Goal: Task Accomplishment & Management: Complete application form

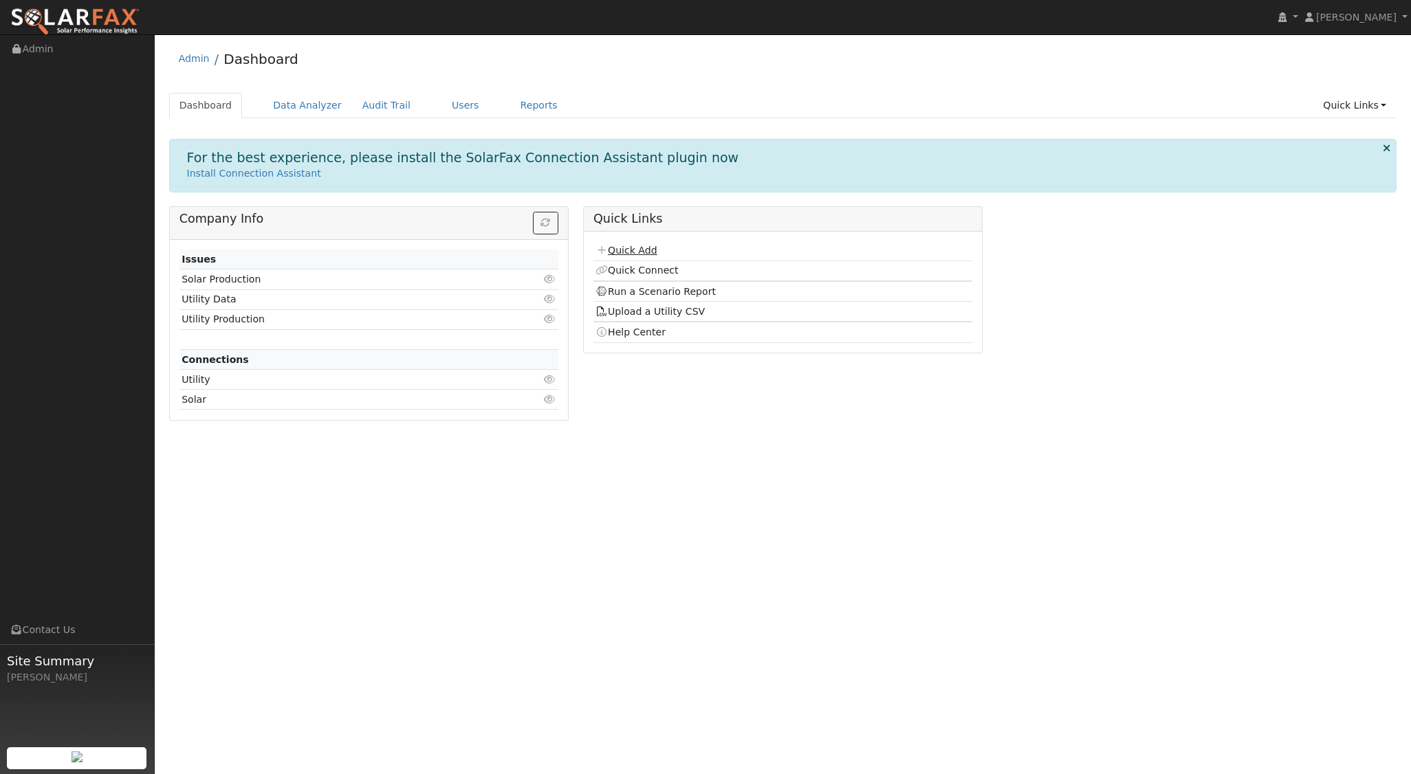
click at [651, 250] on link "Quick Add" at bounding box center [625, 250] width 61 height 11
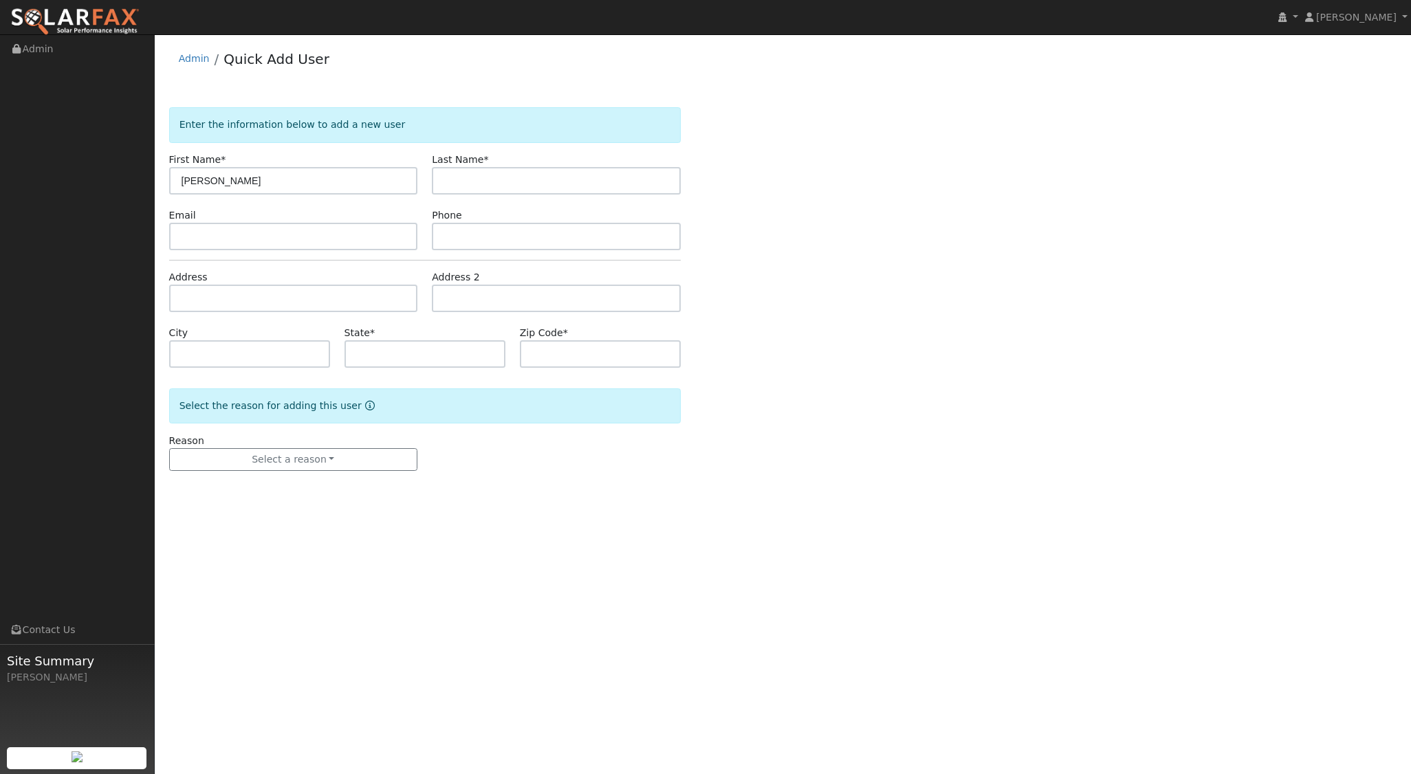
type input "Robert"
type input "Consani"
click at [258, 301] on input "text" at bounding box center [293, 299] width 249 height 28
type input "1373 Vineyard Drive"
type input "Templeton"
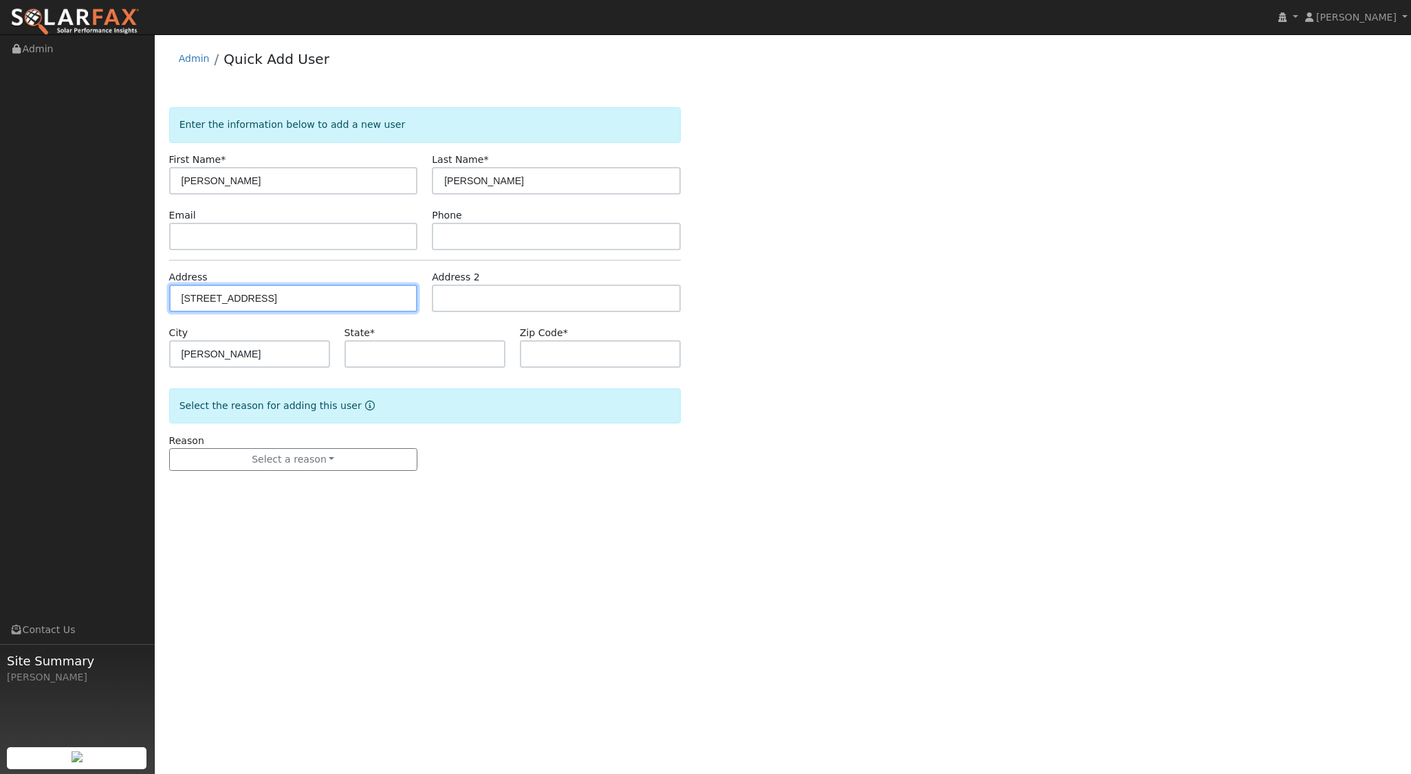
type input "CA"
type input "93465"
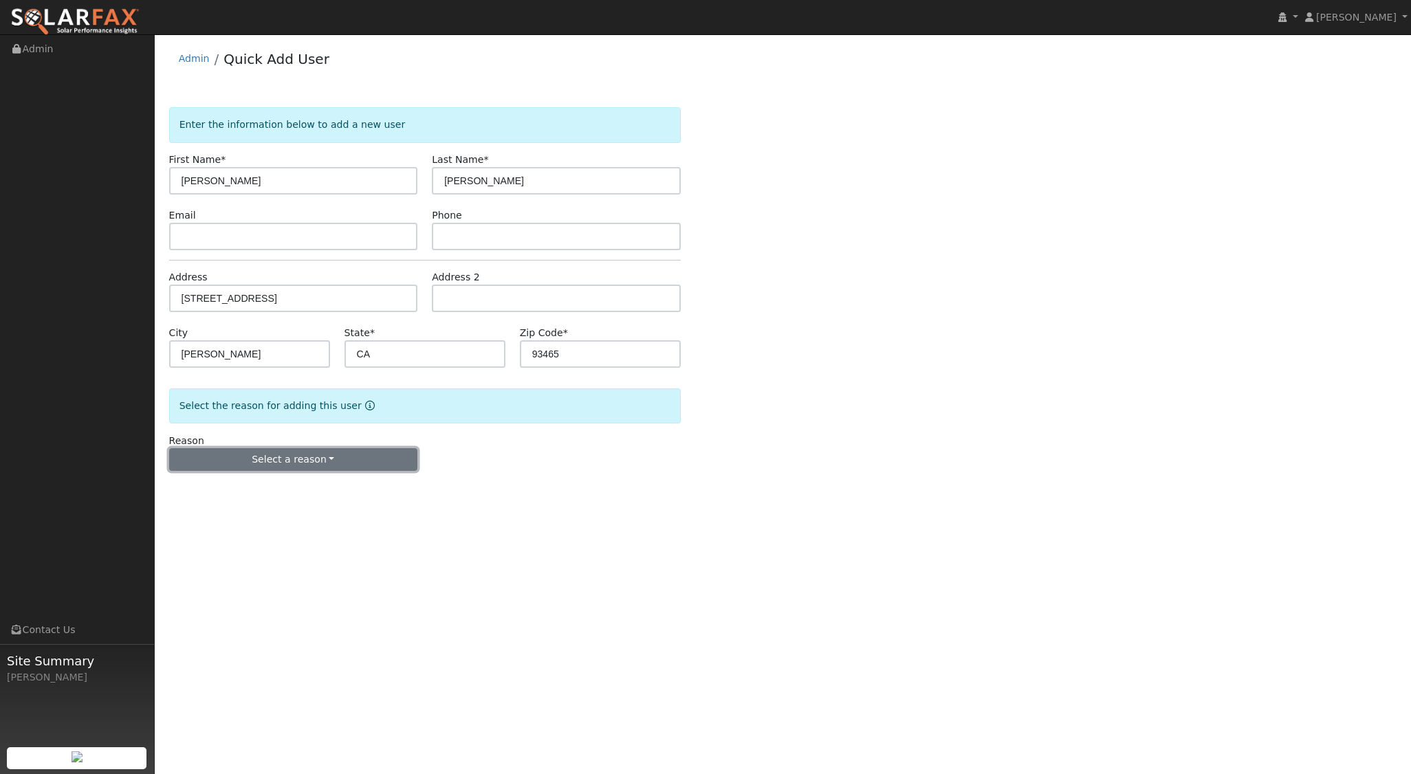
click at [320, 459] on button "Select a reason" at bounding box center [293, 459] width 249 height 23
click at [227, 489] on link "New lead" at bounding box center [246, 487] width 152 height 19
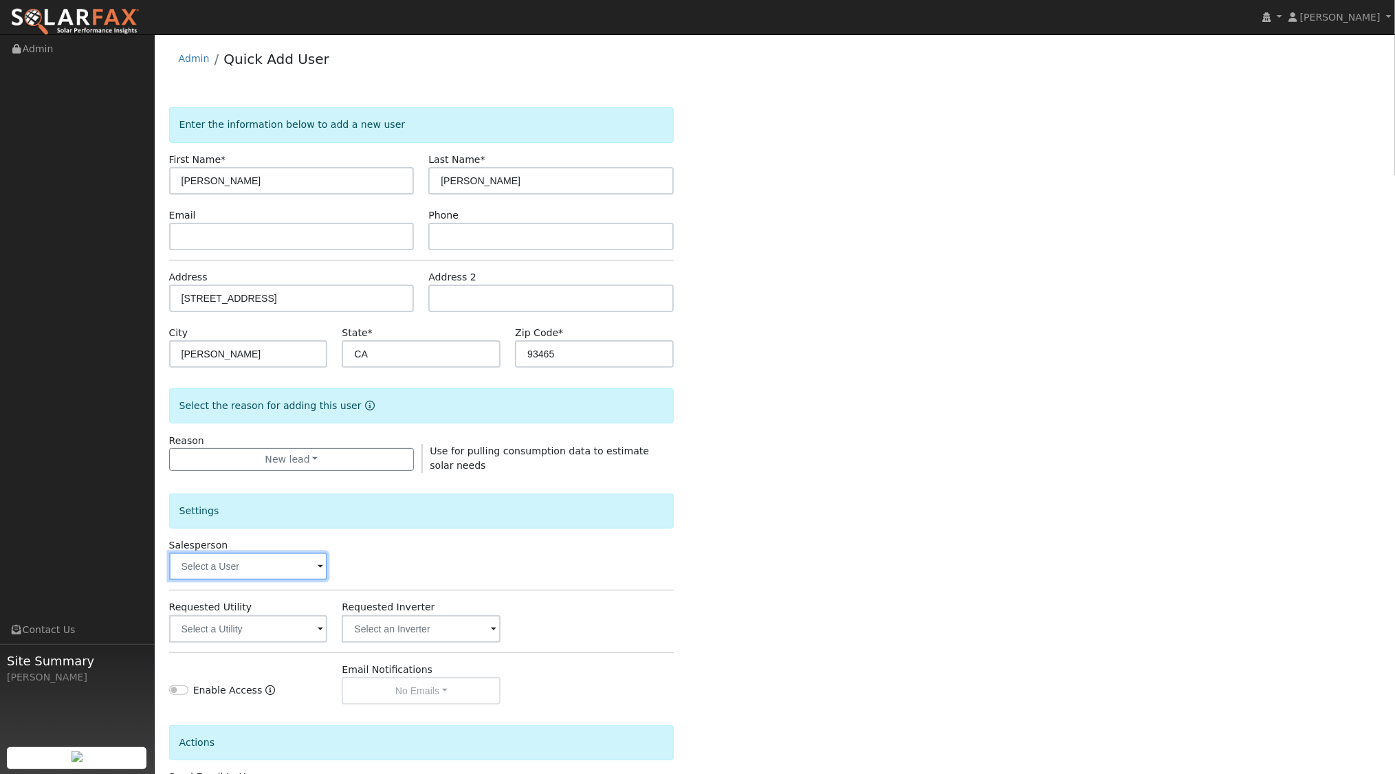
click at [302, 568] on input "text" at bounding box center [248, 567] width 159 height 28
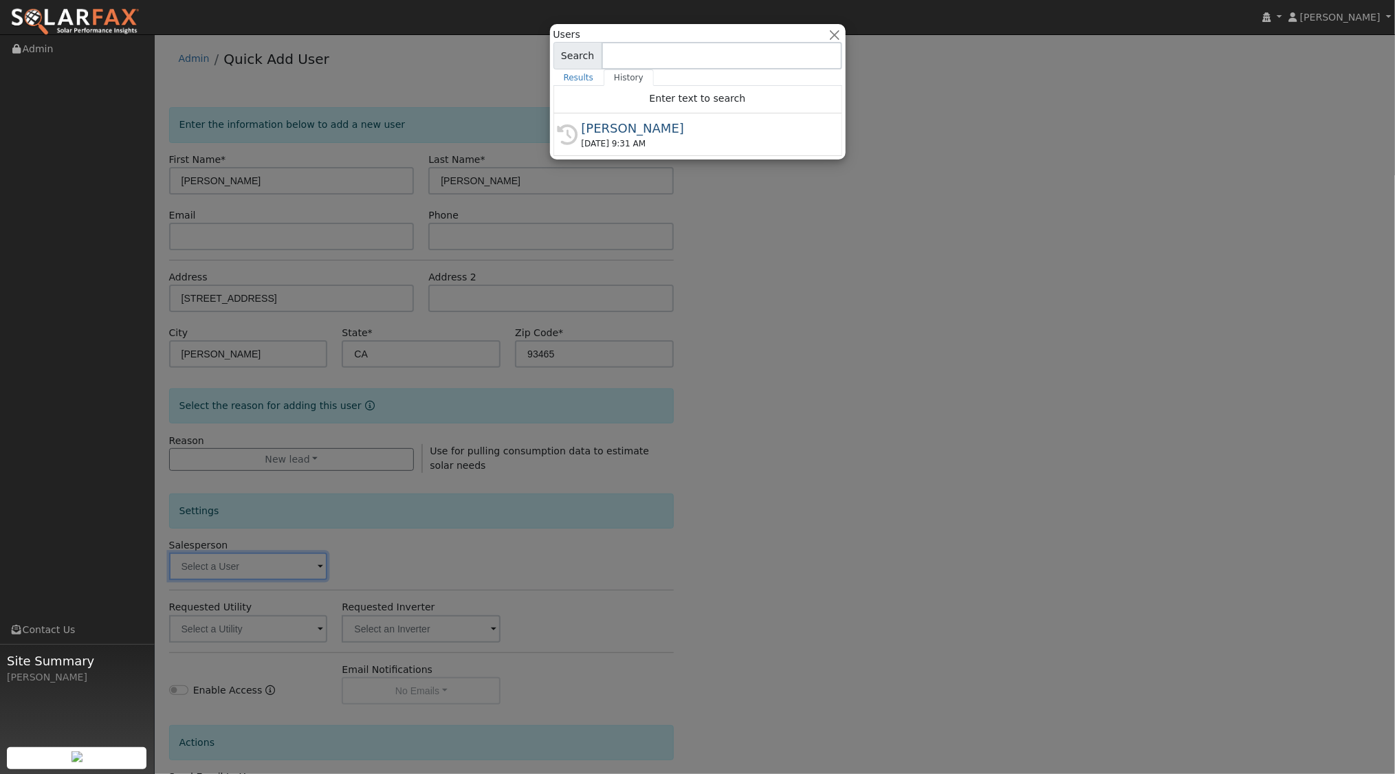
click at [631, 122] on div "[PERSON_NAME]" at bounding box center [704, 128] width 245 height 19
type input "[PERSON_NAME]"
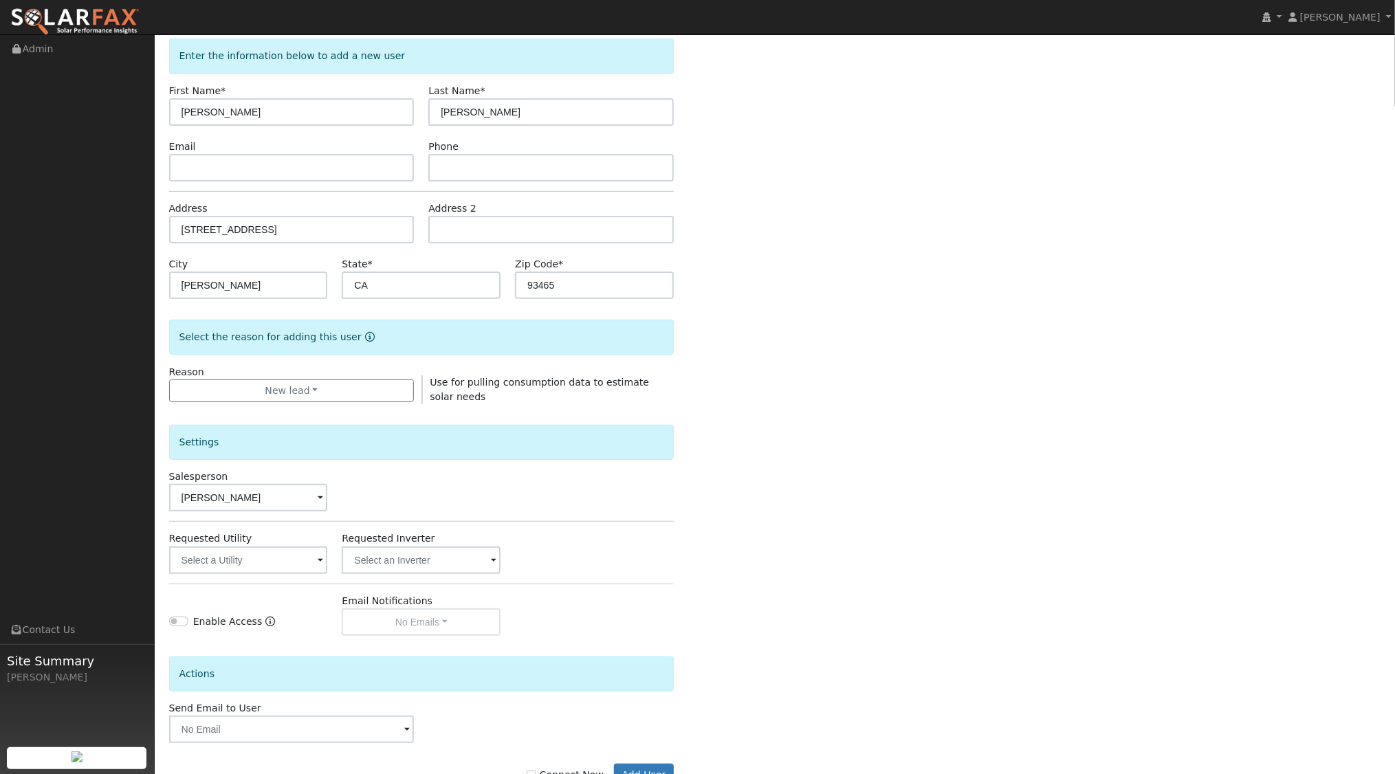
scroll to position [113, 0]
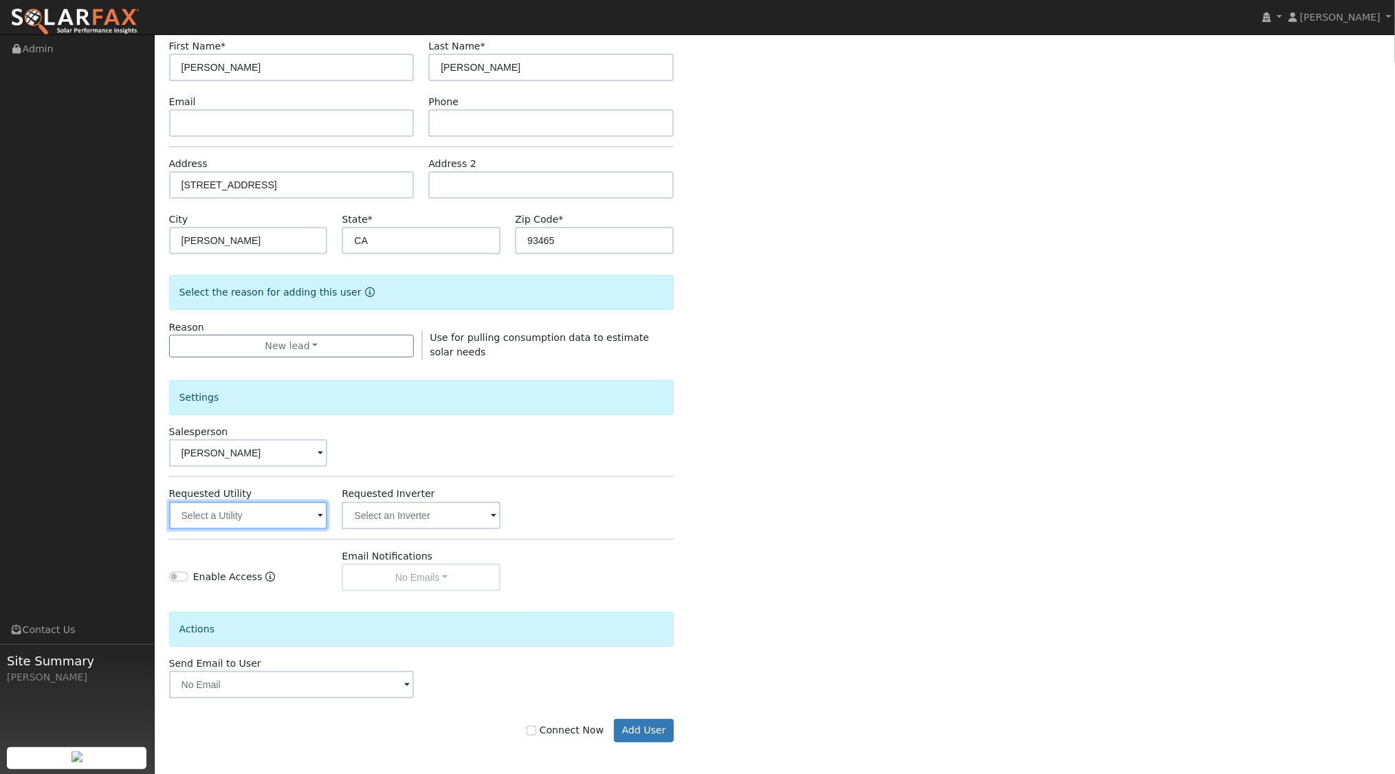
click at [270, 508] on input "text" at bounding box center [248, 516] width 159 height 28
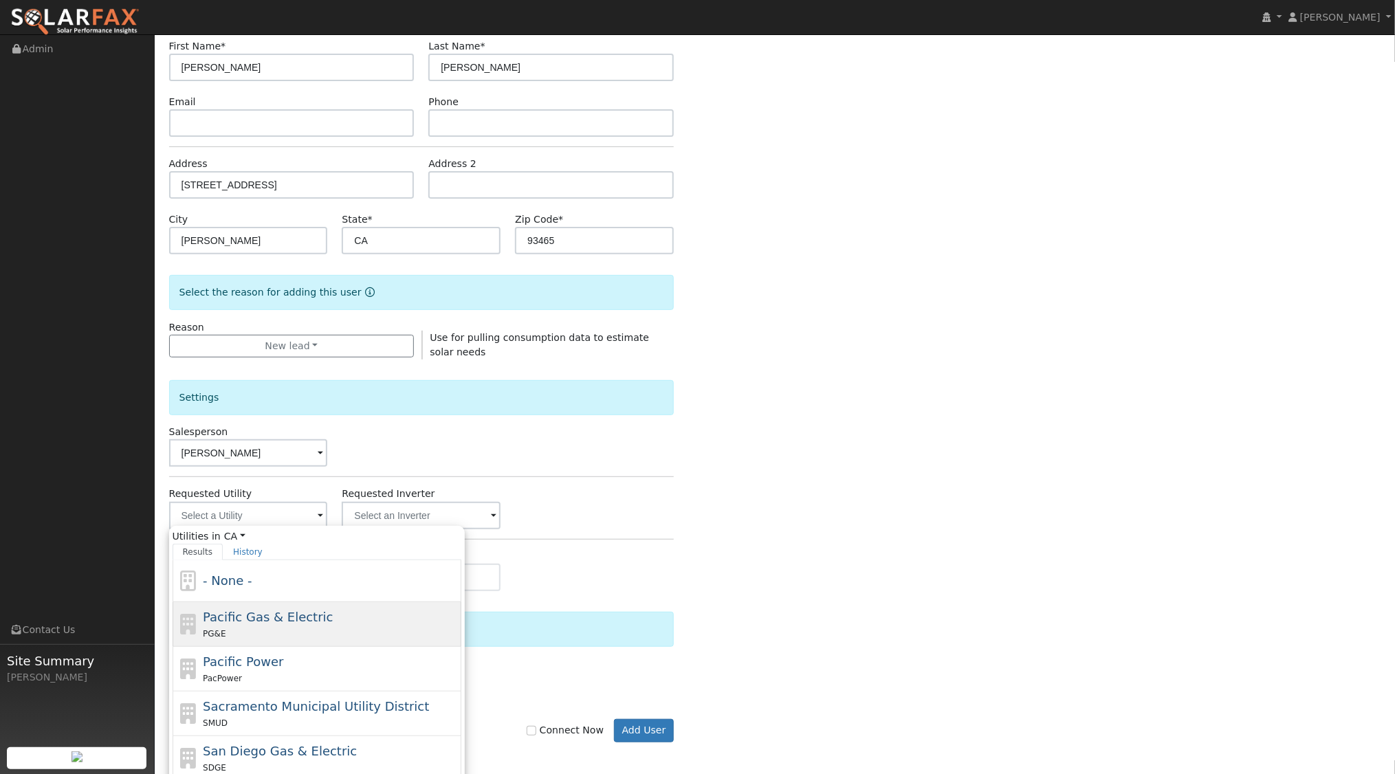
click at [270, 617] on span "Pacific Gas & Electric" at bounding box center [268, 617] width 130 height 14
type input "Pacific Gas & Electric"
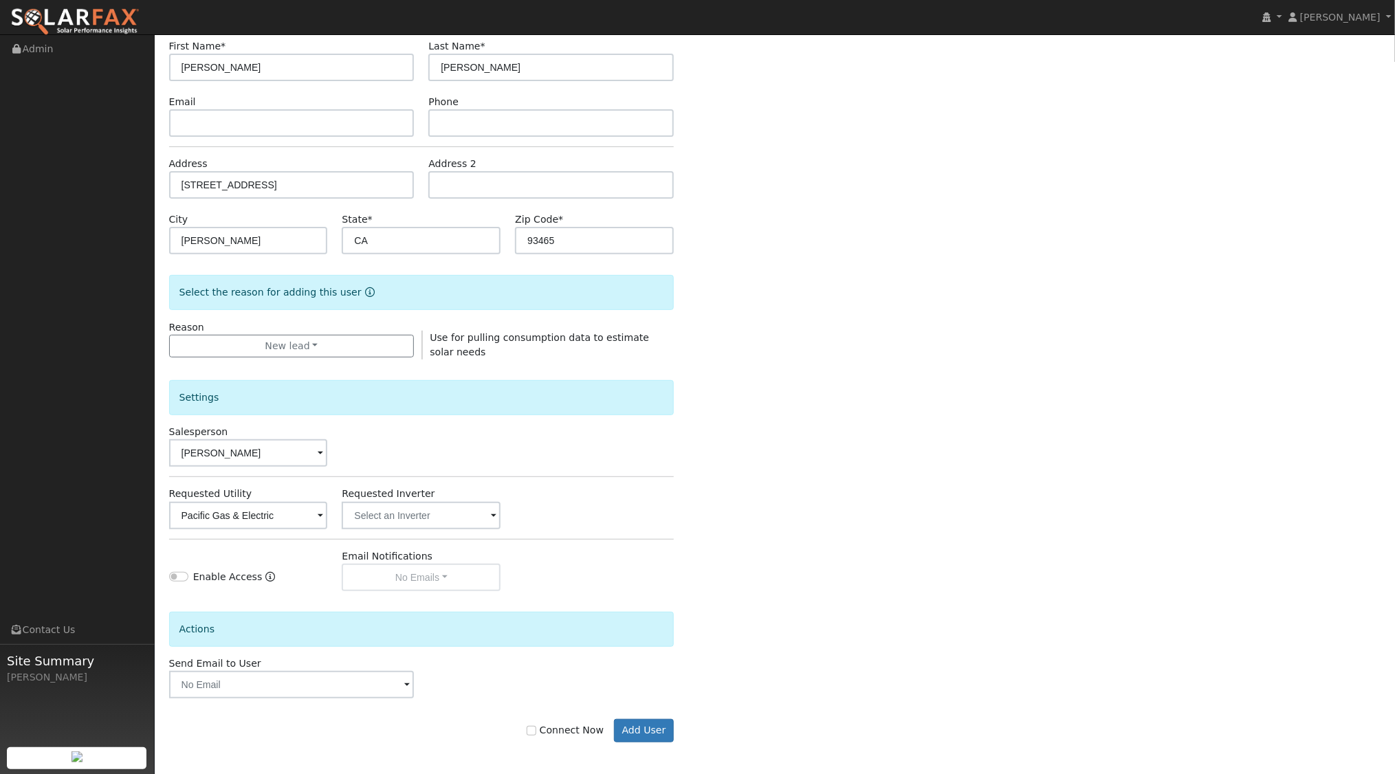
click at [548, 730] on label "Connect Now" at bounding box center [565, 730] width 77 height 14
click at [536, 730] on input "Connect Now" at bounding box center [532, 731] width 10 height 10
checkbox input "true"
click at [658, 725] on button "Add User" at bounding box center [644, 730] width 60 height 23
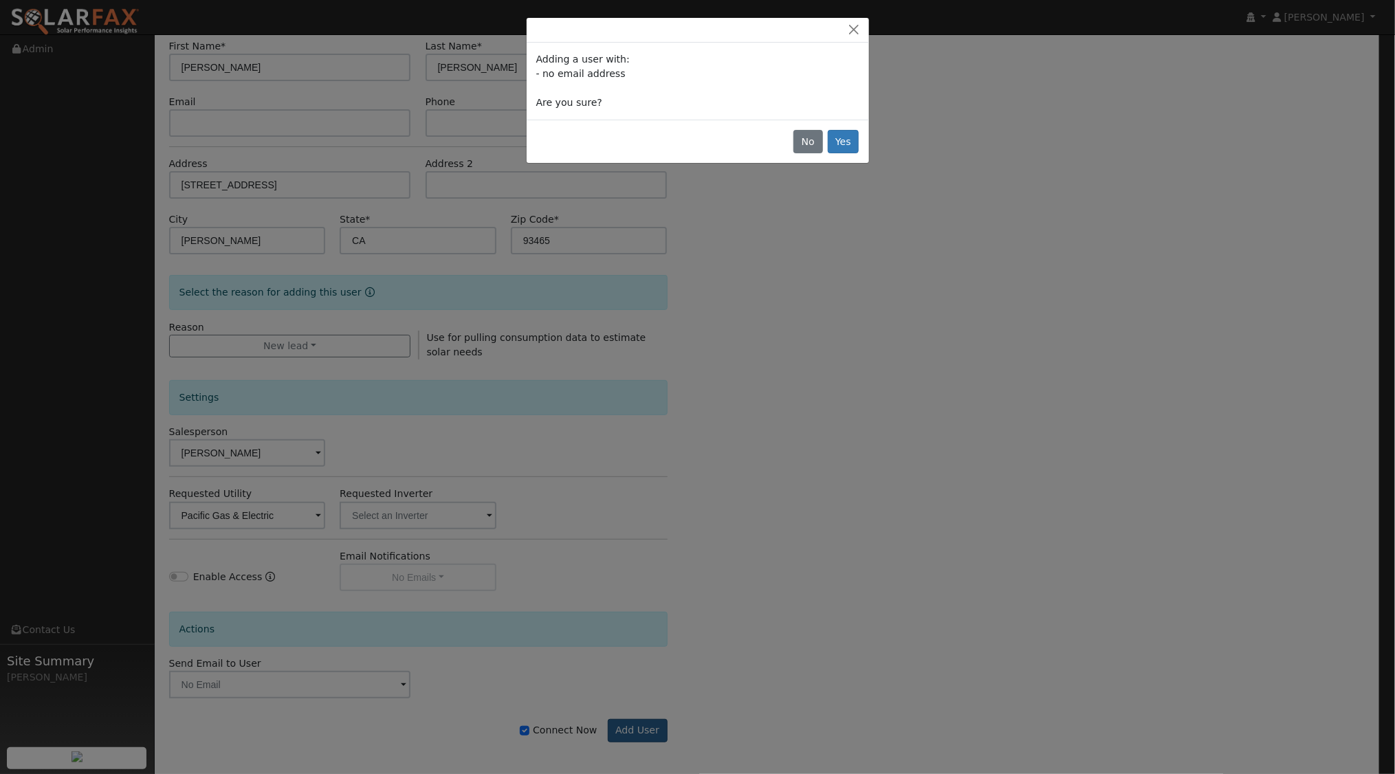
scroll to position [111, 0]
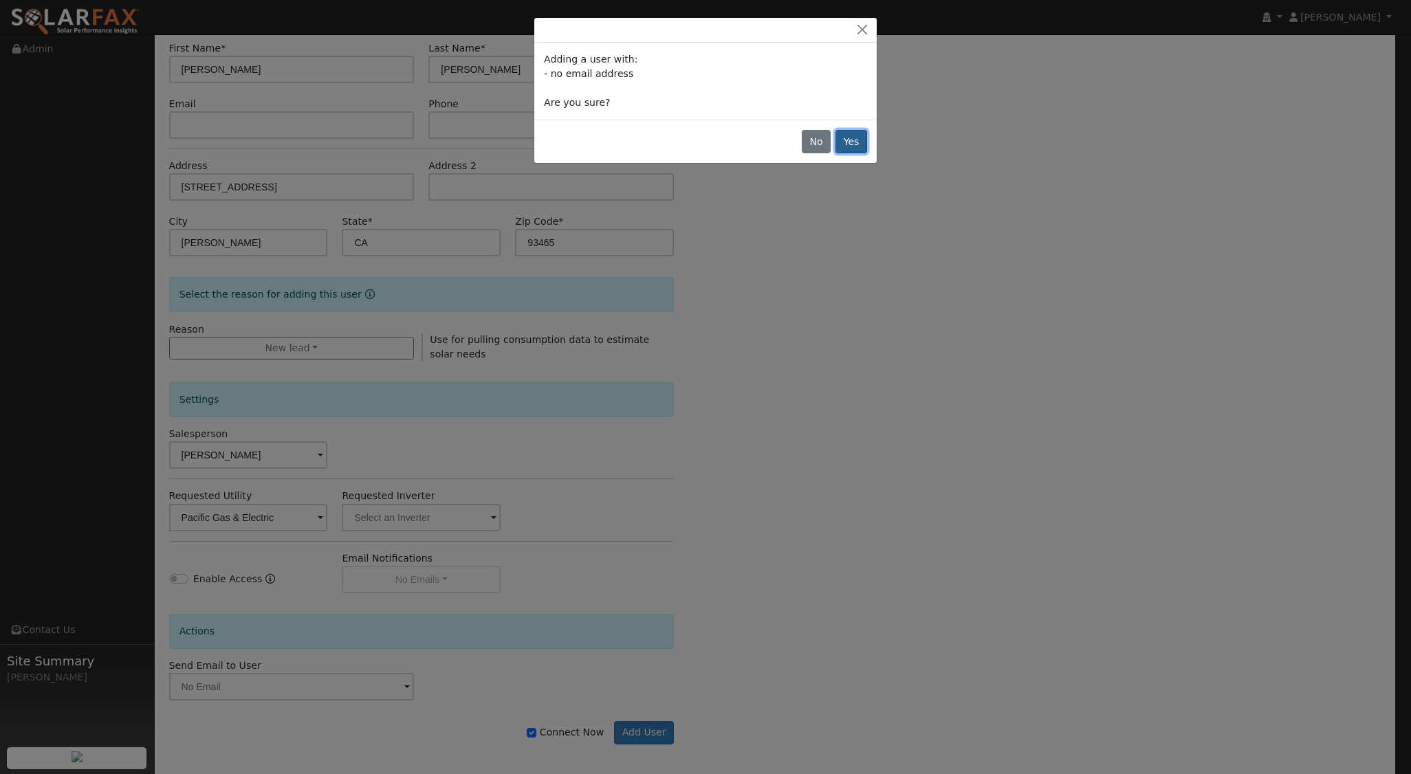
click at [855, 140] on button "Yes" at bounding box center [851, 141] width 32 height 23
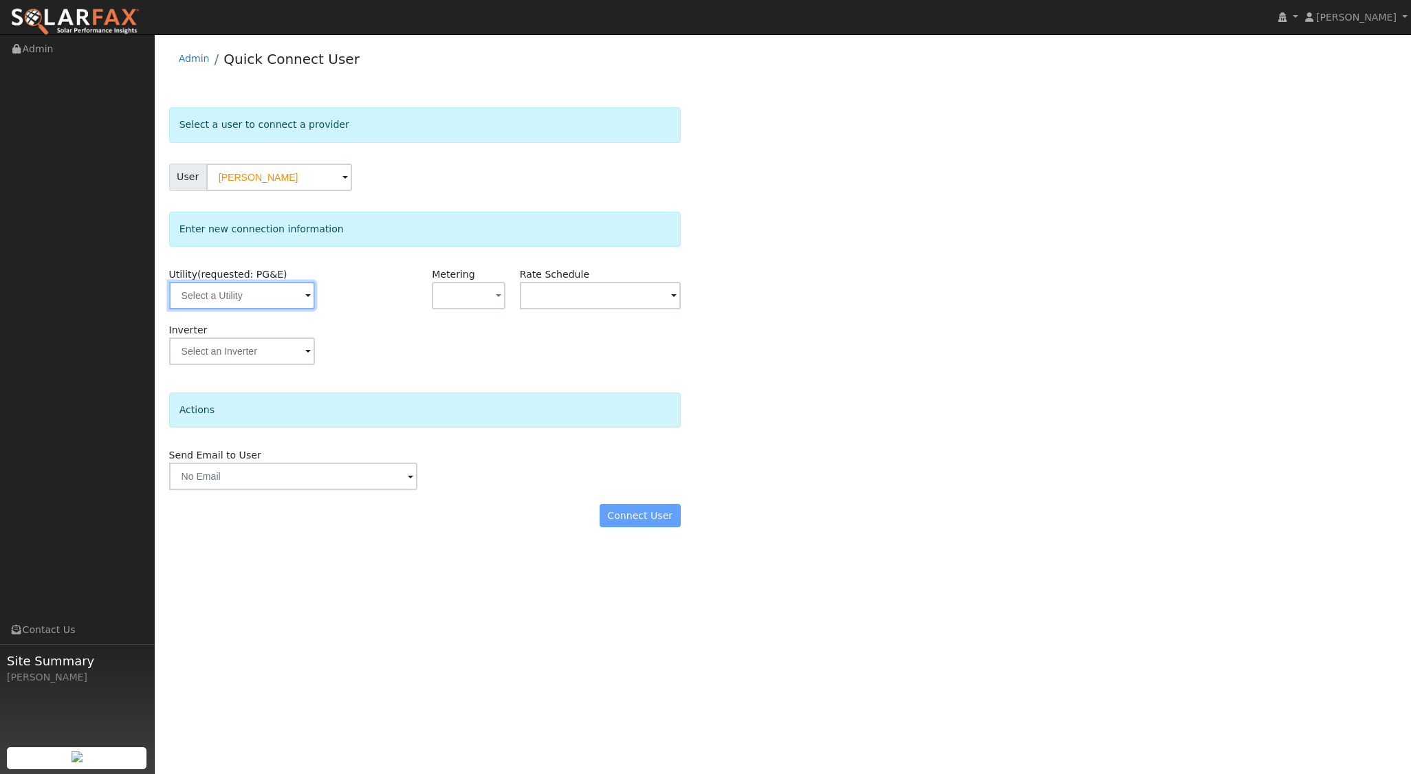
click at [264, 305] on input "text" at bounding box center [242, 296] width 146 height 28
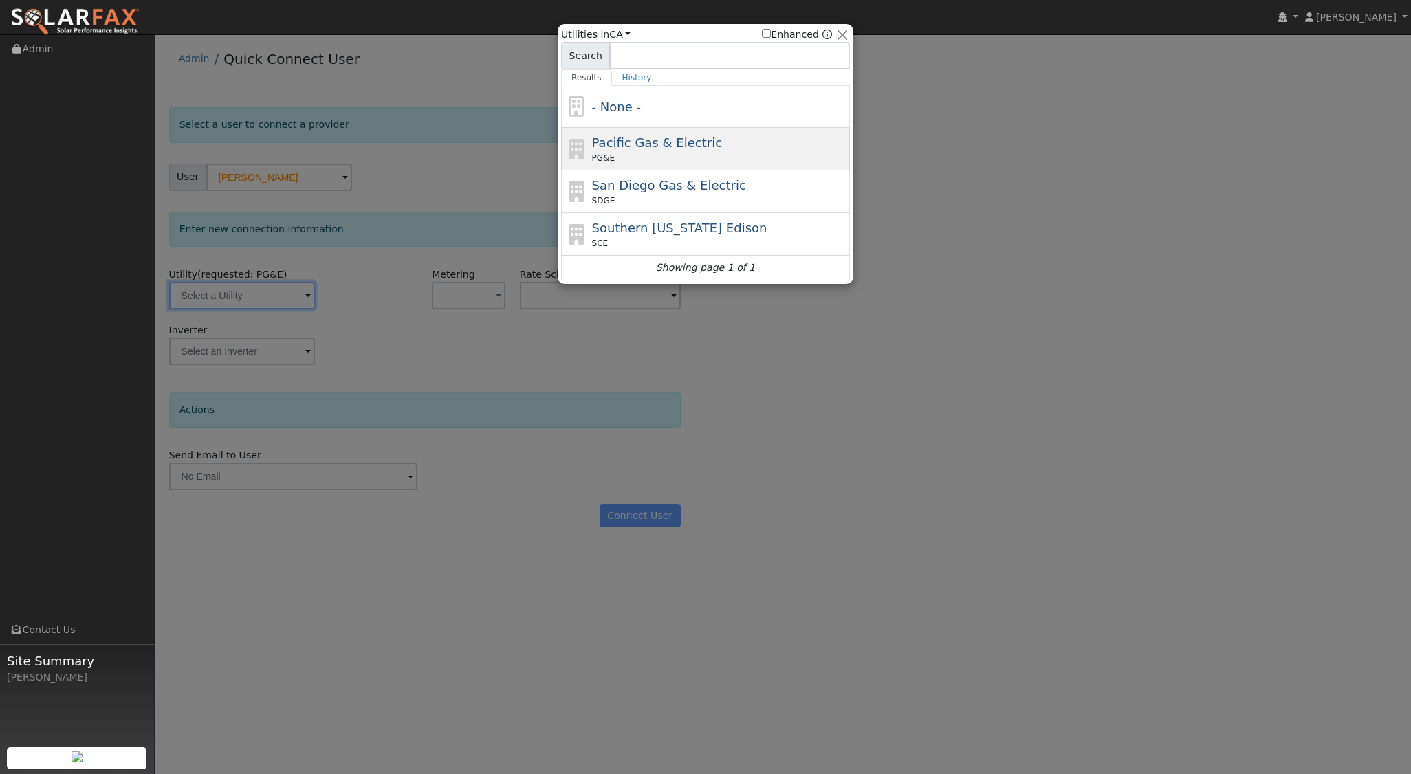
click at [654, 138] on span "Pacific Gas & Electric" at bounding box center [657, 142] width 130 height 14
type input "PG&E"
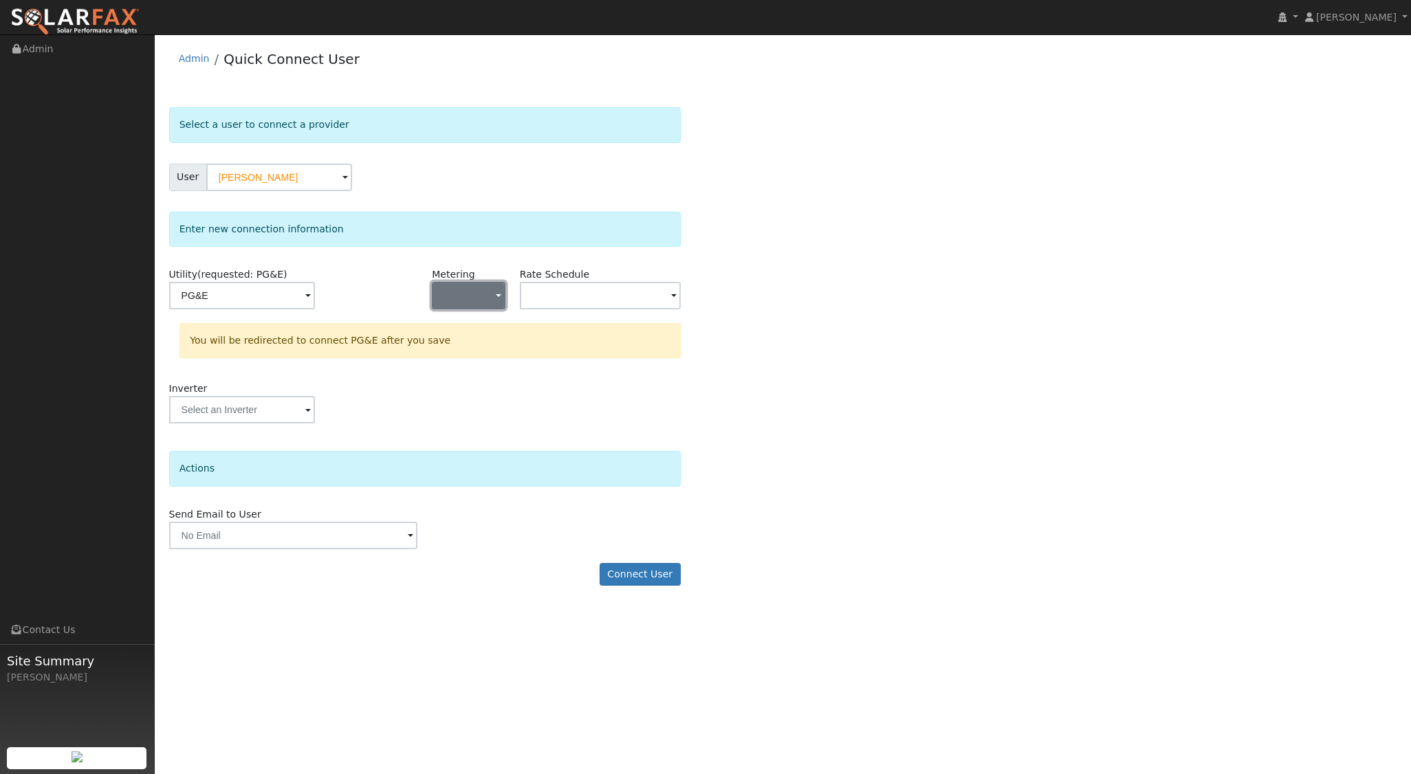
click at [479, 295] on button "button" at bounding box center [468, 296] width 73 height 28
click at [498, 340] on link "NEM" at bounding box center [480, 344] width 96 height 19
click at [624, 299] on input "text" at bounding box center [600, 296] width 161 height 28
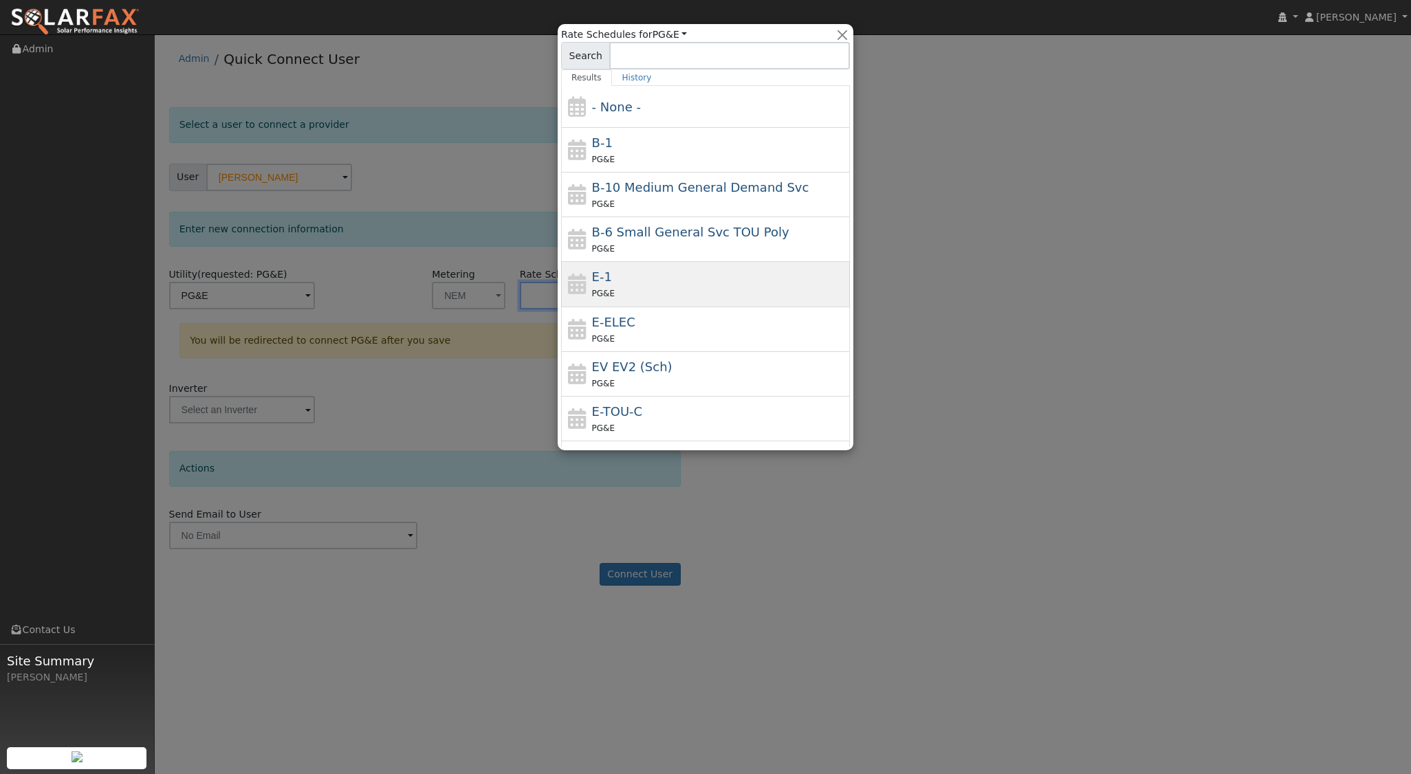
click at [624, 287] on div "PG&E" at bounding box center [719, 293] width 255 height 14
type input "E-1"
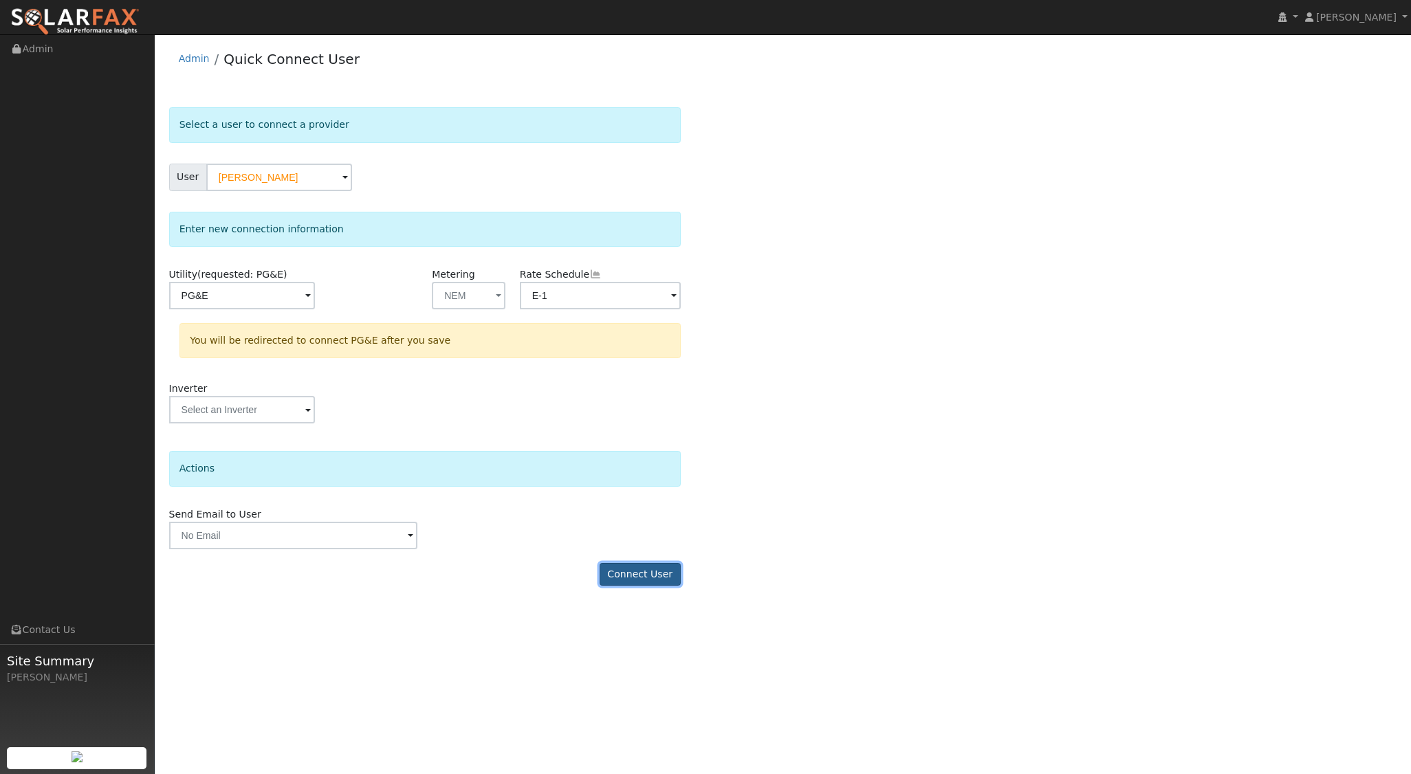
click at [646, 571] on button "Connect User" at bounding box center [640, 574] width 81 height 23
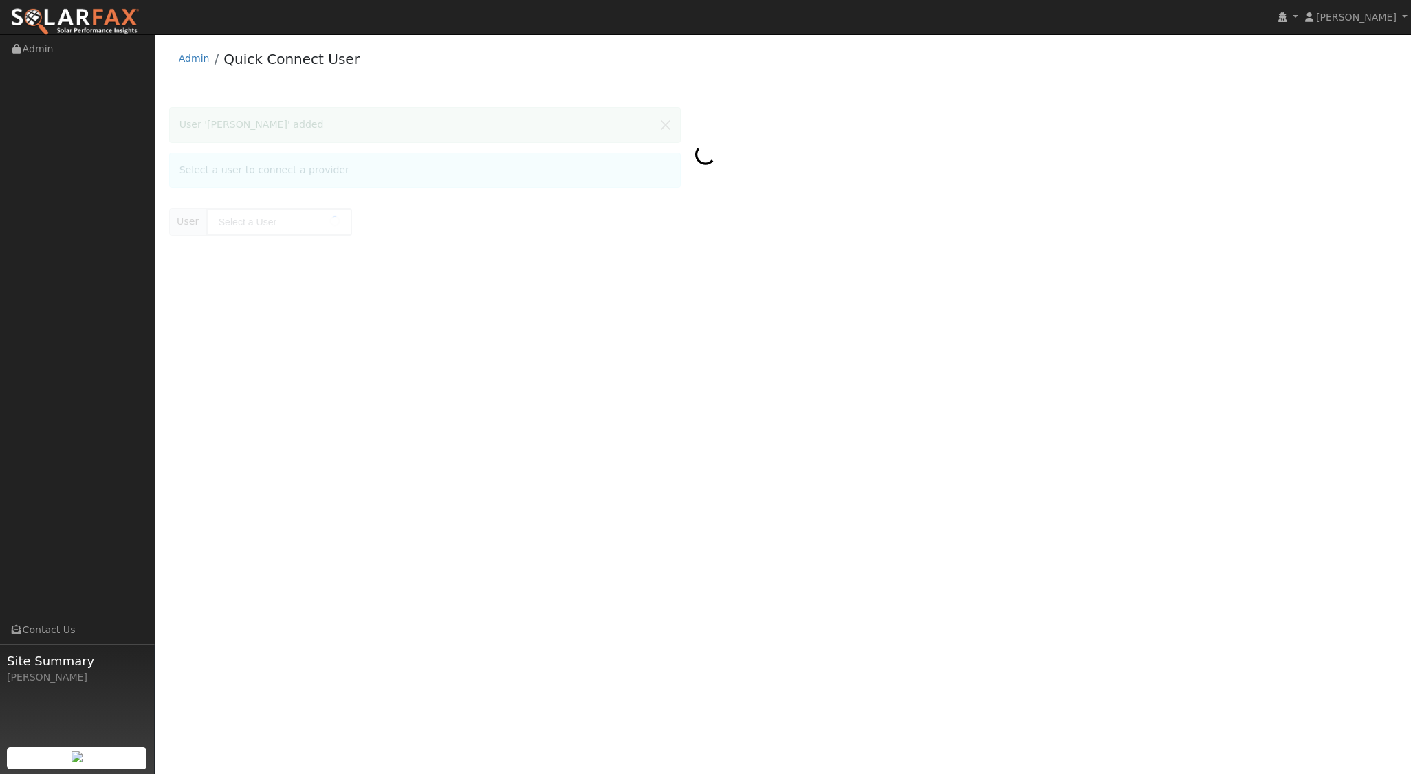
type input "[PERSON_NAME]"
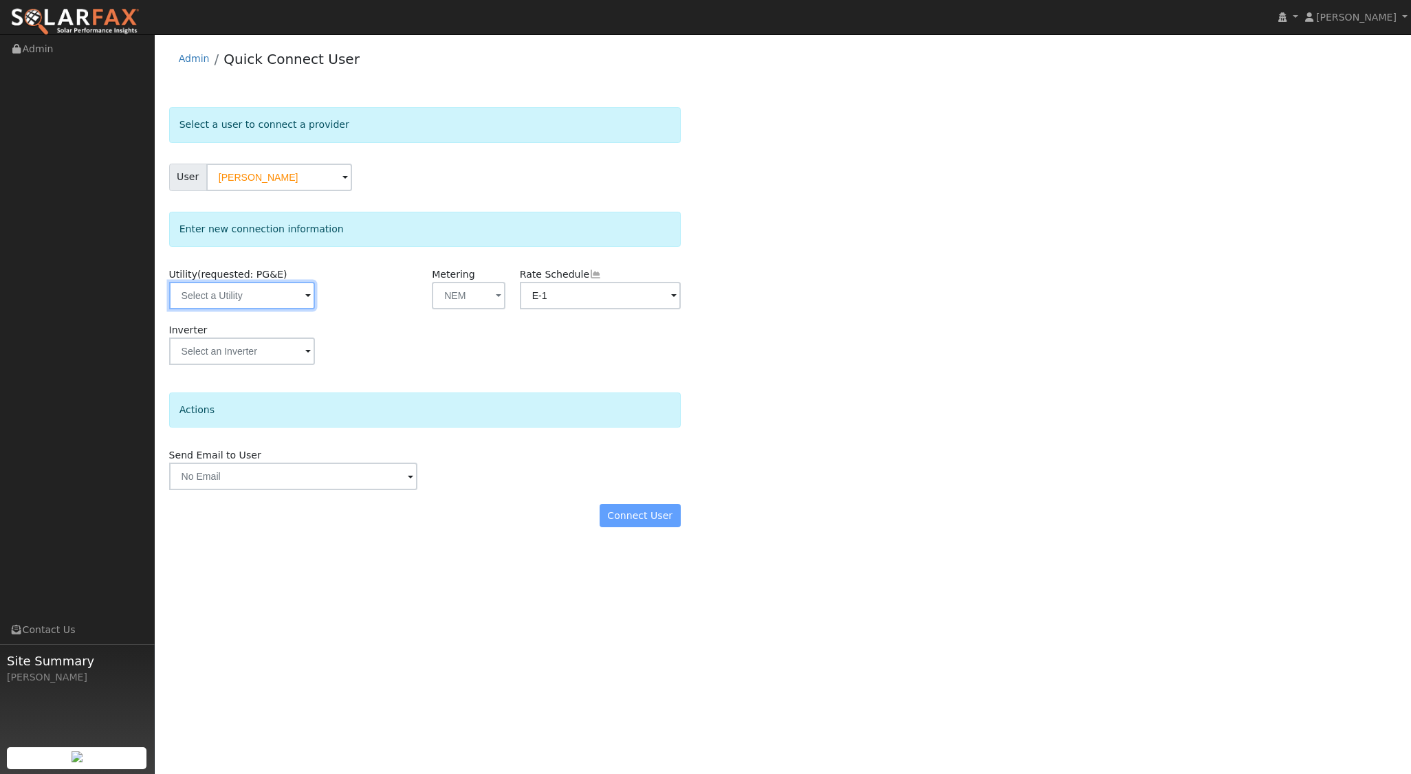
click at [299, 298] on input "text" at bounding box center [242, 296] width 146 height 28
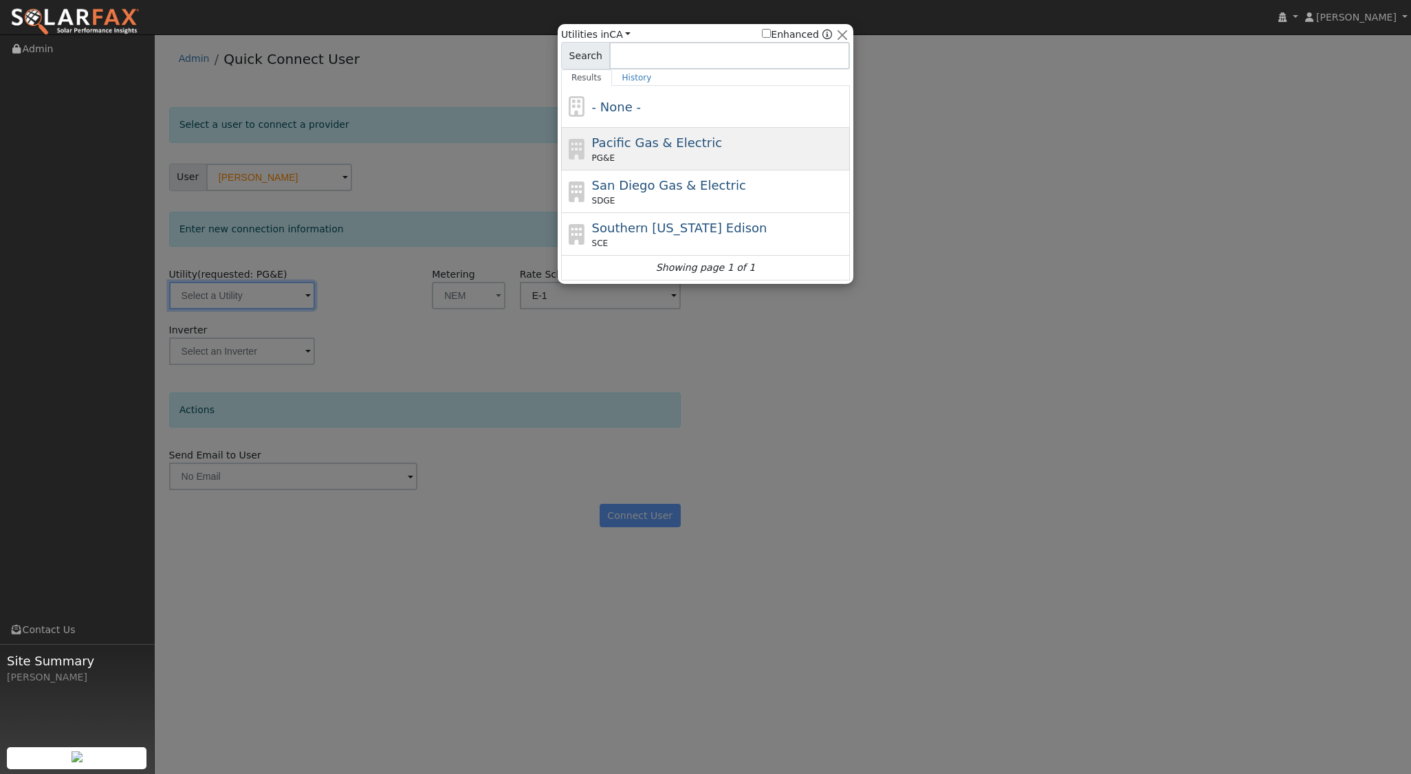
click at [644, 135] on span "Pacific Gas & Electric" at bounding box center [657, 142] width 130 height 14
type input "PG&E"
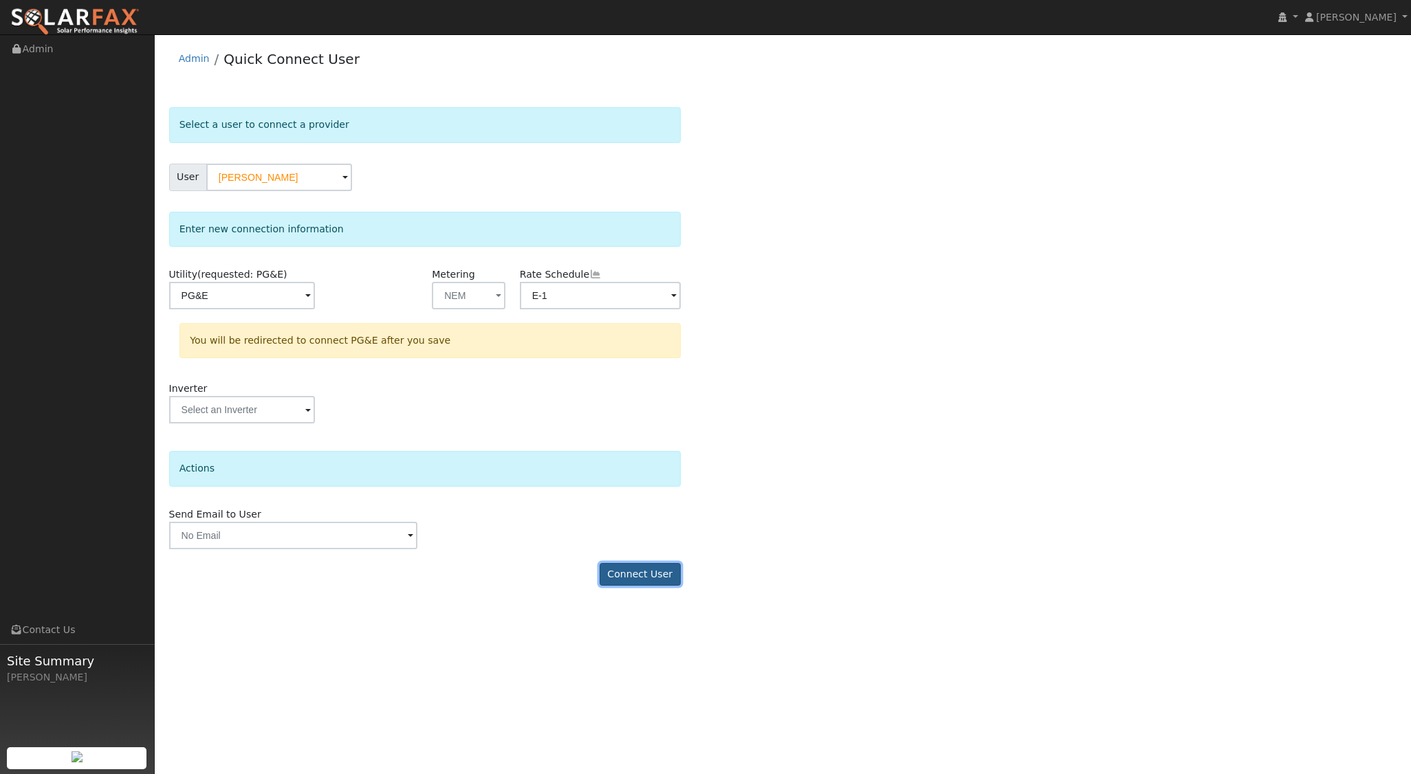
click at [637, 571] on button "Connect User" at bounding box center [640, 574] width 81 height 23
